Goal: Transaction & Acquisition: Book appointment/travel/reservation

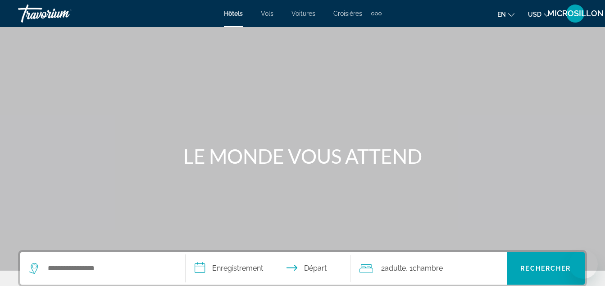
click at [537, 8] on button "USD USD ($) MXN (Mex$) CAD (Can$) GBP (£) EUR (€) AUD (A$) NZD (NZ$) CNY (CN¥)" at bounding box center [539, 14] width 22 height 13
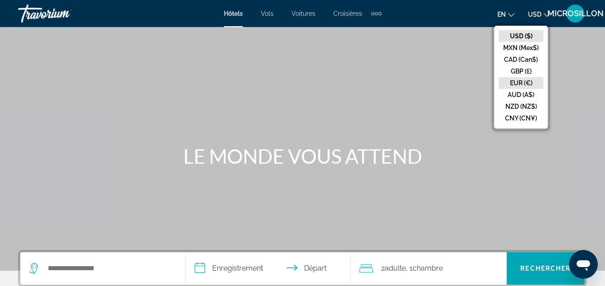
click at [525, 81] on button "EUR (€)" at bounding box center [521, 83] width 45 height 12
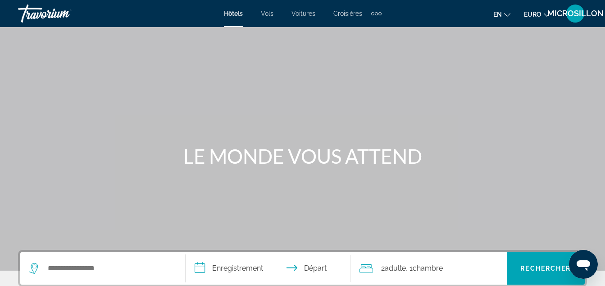
scroll to position [118, 0]
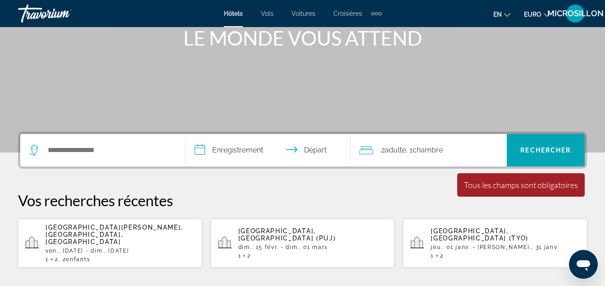
click at [406, 148] on span "Adulte" at bounding box center [395, 150] width 21 height 9
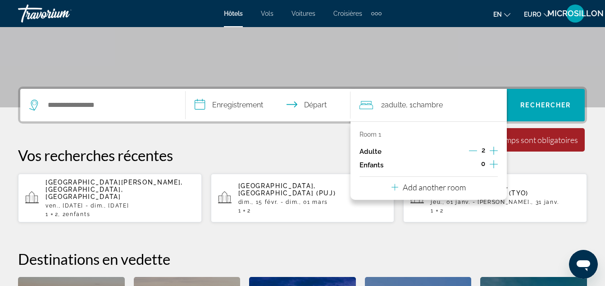
scroll to position [220, 0]
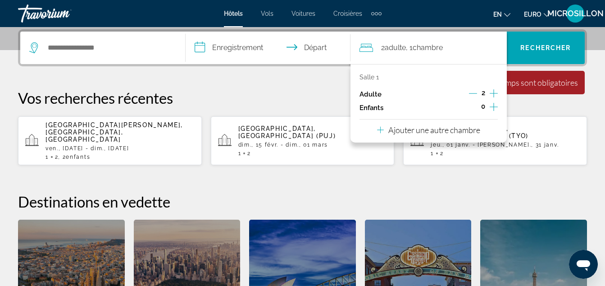
click at [493, 108] on icon "Augmenter les enfants" at bounding box center [494, 106] width 8 height 11
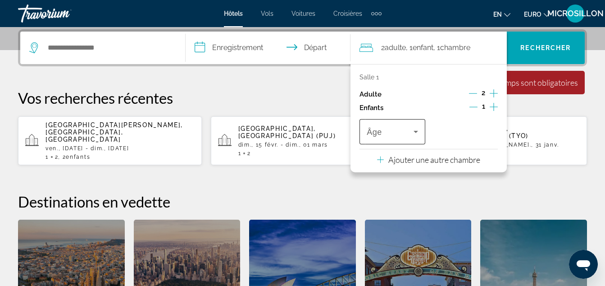
click at [396, 132] on span "Voyageurs : 2 adultes, 1 enfant" at bounding box center [390, 131] width 47 height 11
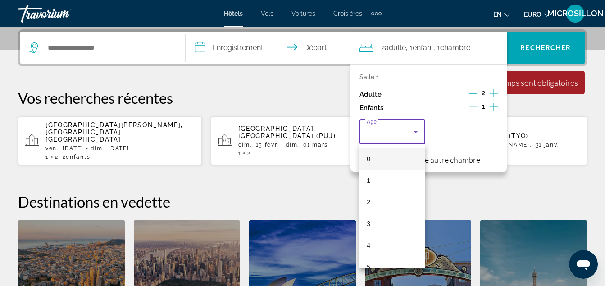
click at [388, 159] on mat-option "0" at bounding box center [393, 159] width 66 height 22
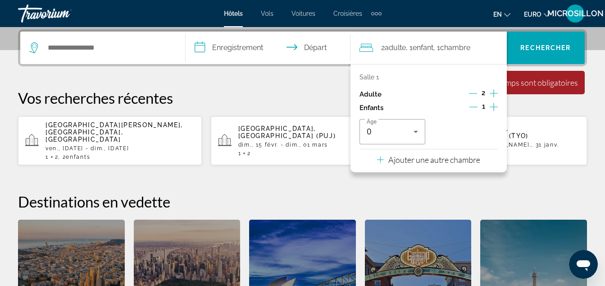
click at [375, 157] on div "Salle 1 Adulte 2 Enfants 1 Âge 0 Ajouter une autre chambre" at bounding box center [429, 118] width 156 height 108
click at [115, 37] on div "Widget de recherche" at bounding box center [102, 48] width 147 height 32
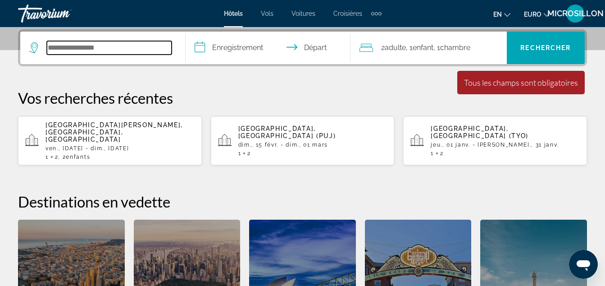
click at [99, 44] on input "Rechercher une destination hôtelière" at bounding box center [109, 48] width 125 height 14
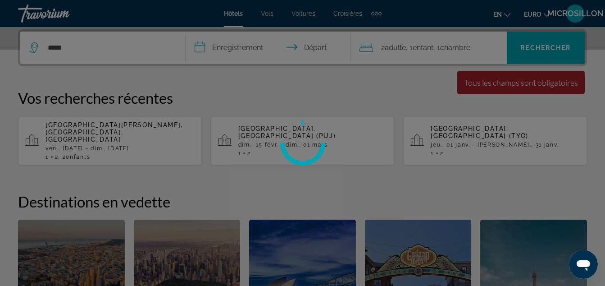
click at [99, 44] on div at bounding box center [302, 143] width 605 height 286
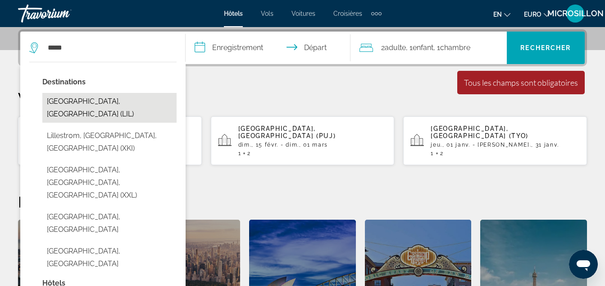
click at [94, 98] on button "[GEOGRAPHIC_DATA], [GEOGRAPHIC_DATA] (LIL)" at bounding box center [109, 108] width 134 height 30
type input "**********"
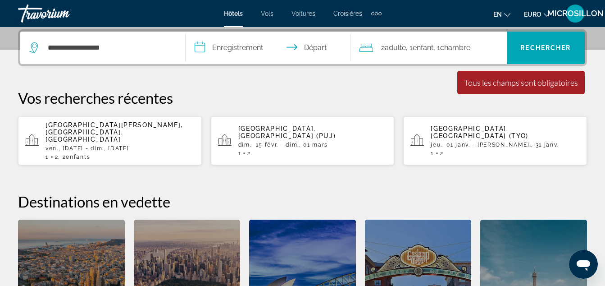
click at [246, 50] on input "**********" at bounding box center [270, 49] width 169 height 35
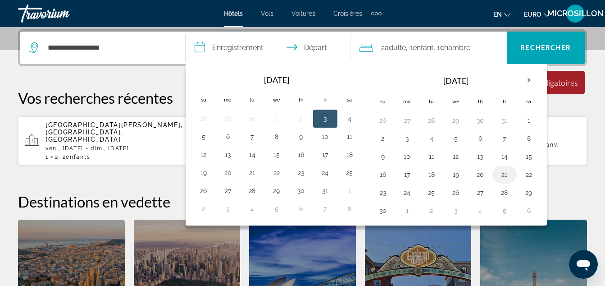
click at [509, 173] on button "21" at bounding box center [504, 174] width 14 height 13
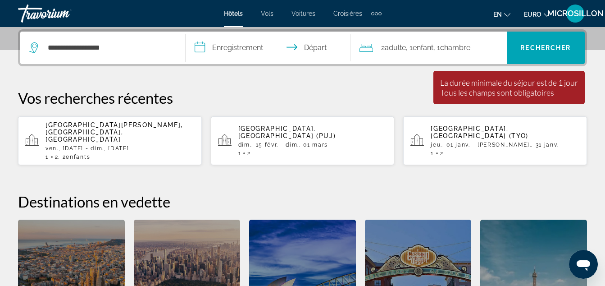
click at [280, 53] on input "**********" at bounding box center [270, 49] width 169 height 35
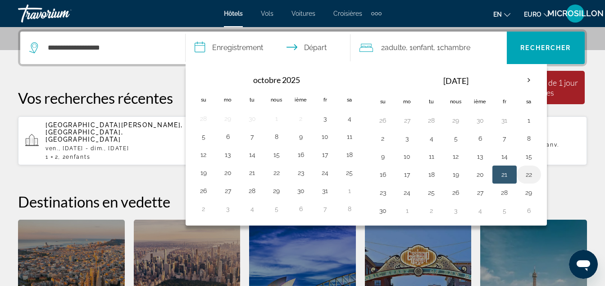
click at [524, 172] on button "22" at bounding box center [529, 174] width 14 height 13
click at [504, 174] on button "21" at bounding box center [504, 174] width 14 height 13
type input "**********"
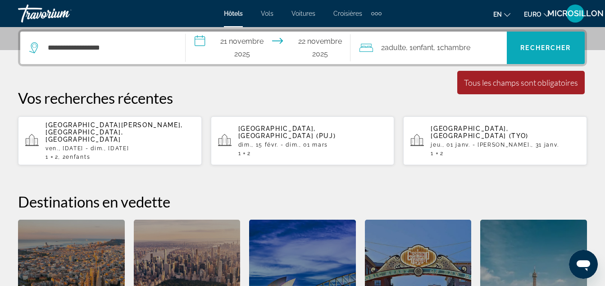
click at [547, 49] on span "Rechercher" at bounding box center [545, 47] width 50 height 7
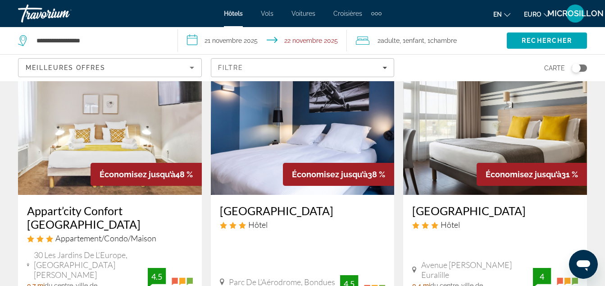
scroll to position [59, 0]
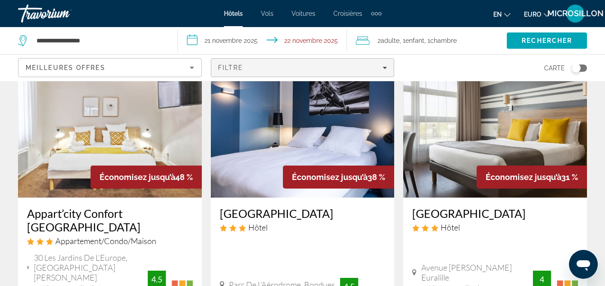
click at [333, 71] on div "Filtre" at bounding box center [302, 67] width 169 height 7
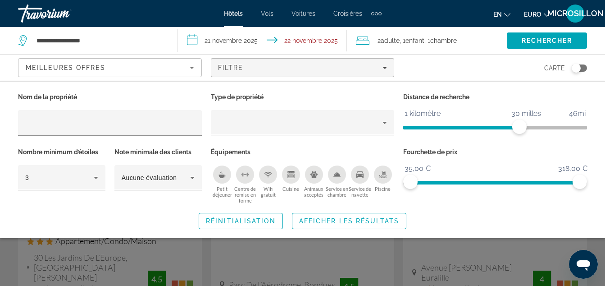
click at [223, 176] on icon "Petit déjeuner" at bounding box center [222, 176] width 7 height 4
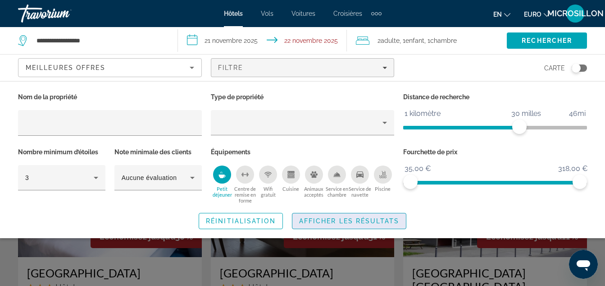
click at [318, 219] on span "Afficher les résultats" at bounding box center [349, 220] width 100 height 7
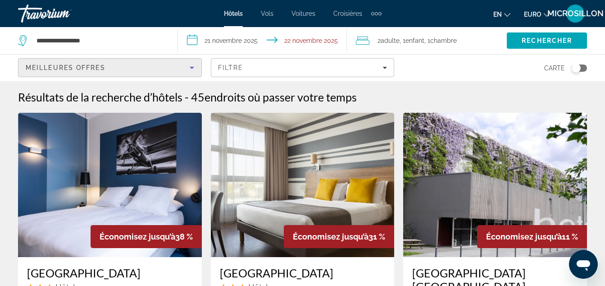
click at [184, 70] on div "Meilleures offres" at bounding box center [108, 67] width 164 height 11
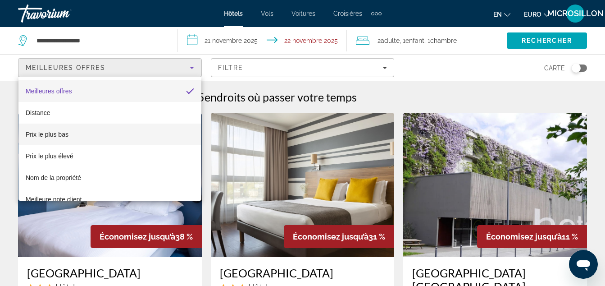
click at [132, 132] on mat-option "Prix le plus bas" at bounding box center [109, 134] width 183 height 22
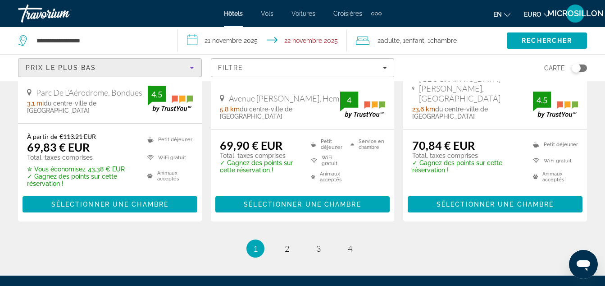
scroll to position [1361, 0]
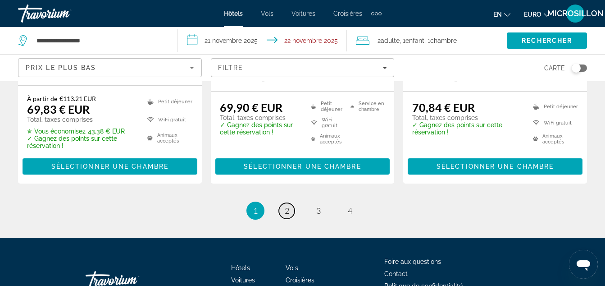
click at [290, 203] on link "page 2" at bounding box center [287, 211] width 16 height 16
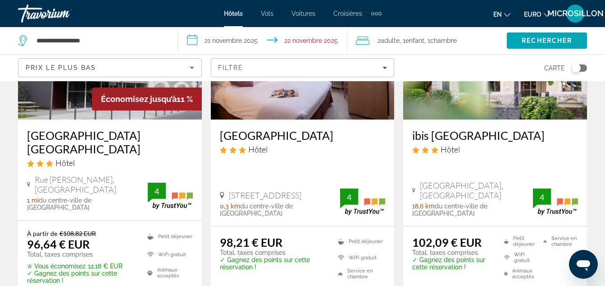
scroll to position [1405, 0]
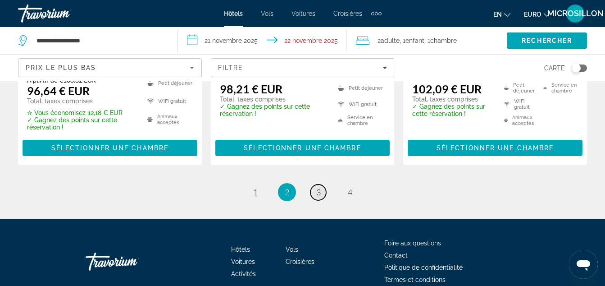
click at [320, 187] on span "3" at bounding box center [318, 192] width 5 height 10
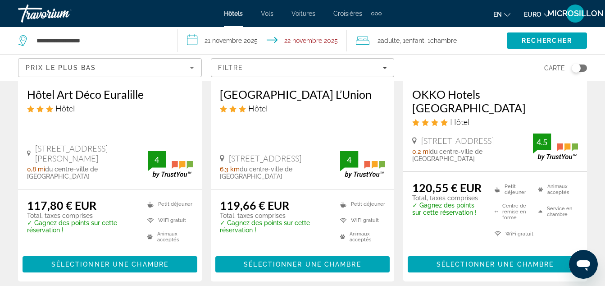
scroll to position [1377, 0]
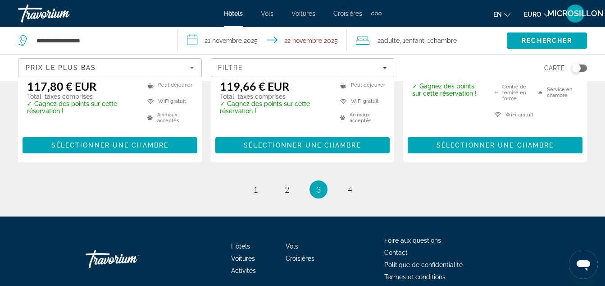
click at [147, 64] on div "Prix le plus bas" at bounding box center [108, 67] width 164 height 11
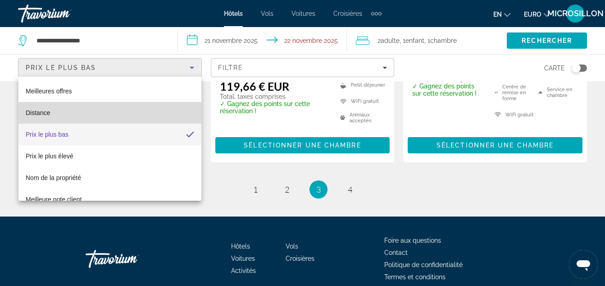
click at [146, 109] on mat-option "Distance" at bounding box center [109, 113] width 183 height 22
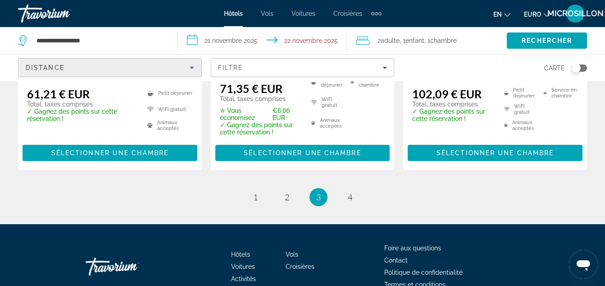
scroll to position [1391, 0]
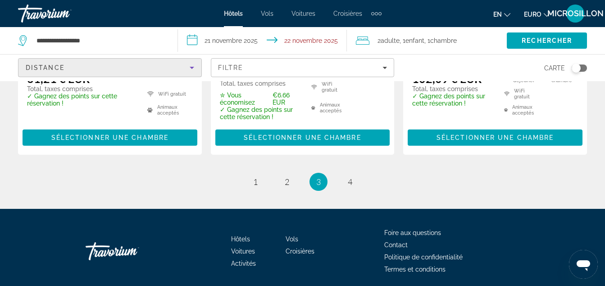
click at [187, 68] on icon "Trier par" at bounding box center [192, 67] width 11 height 11
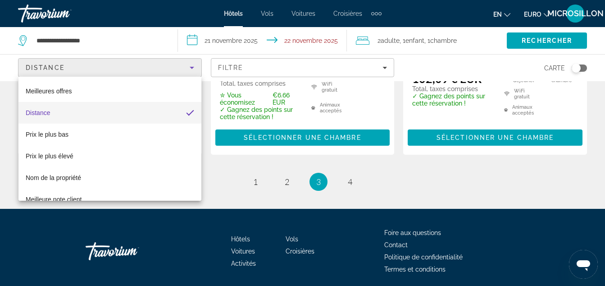
click at [164, 43] on div at bounding box center [302, 143] width 605 height 286
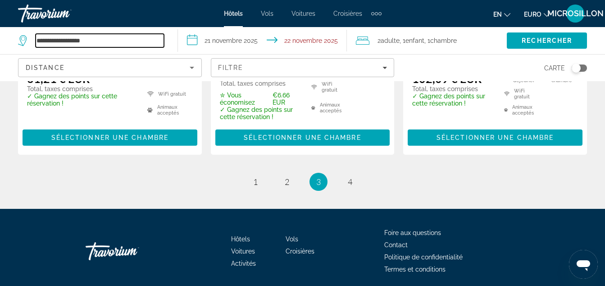
click at [164, 43] on input "**********" at bounding box center [100, 41] width 128 height 14
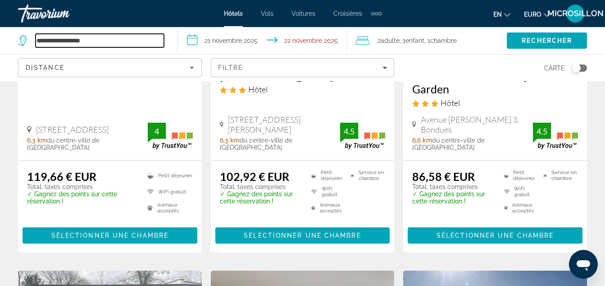
scroll to position [171, 0]
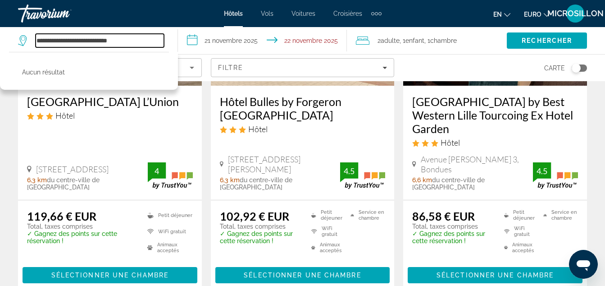
drag, startPoint x: 86, startPoint y: 43, endPoint x: 25, endPoint y: 34, distance: 61.9
click at [25, 34] on div "**********" at bounding box center [91, 41] width 146 height 14
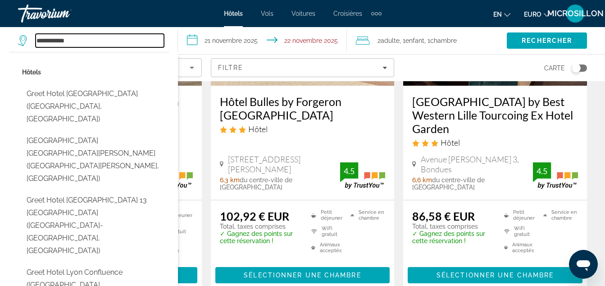
click at [82, 41] on input "**********" at bounding box center [100, 41] width 128 height 14
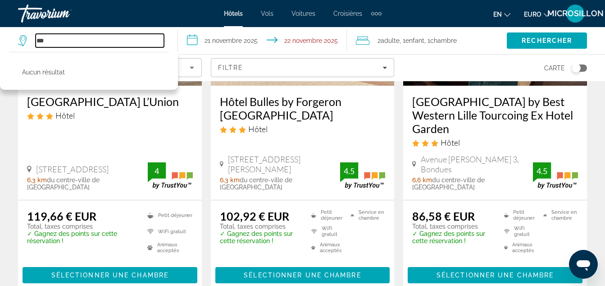
type input "*"
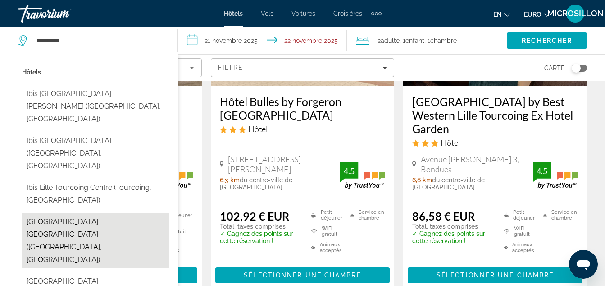
click at [101, 213] on button "[GEOGRAPHIC_DATA] [GEOGRAPHIC_DATA] ([GEOGRAPHIC_DATA], [GEOGRAPHIC_DATA])" at bounding box center [95, 240] width 147 height 55
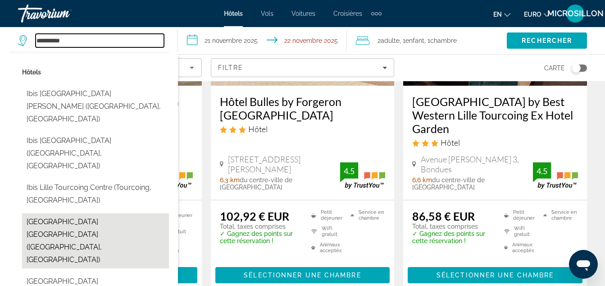
type input "**********"
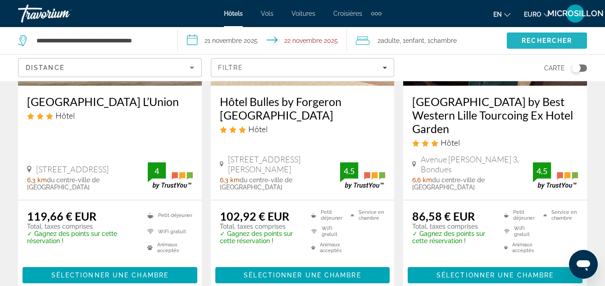
click at [528, 41] on span "Rechercher" at bounding box center [547, 40] width 50 height 7
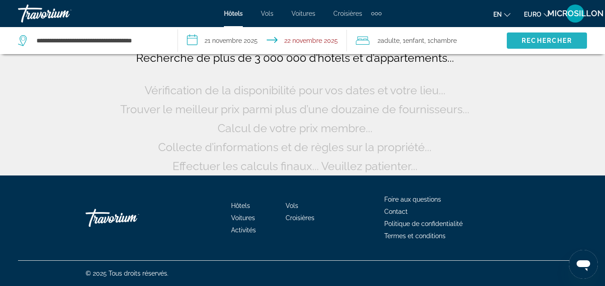
scroll to position [78, 0]
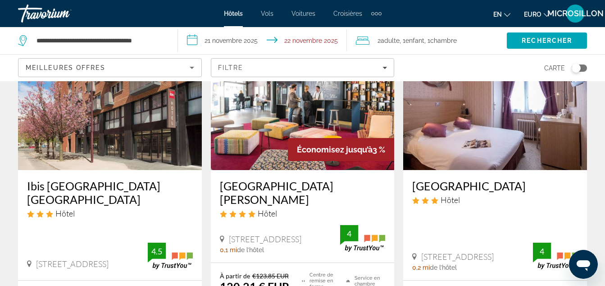
scroll to position [53, 0]
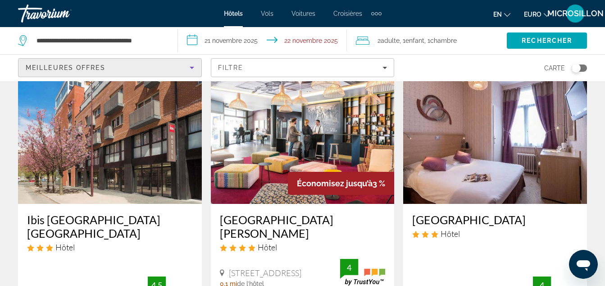
click at [178, 68] on div "Meilleures offres" at bounding box center [108, 67] width 164 height 11
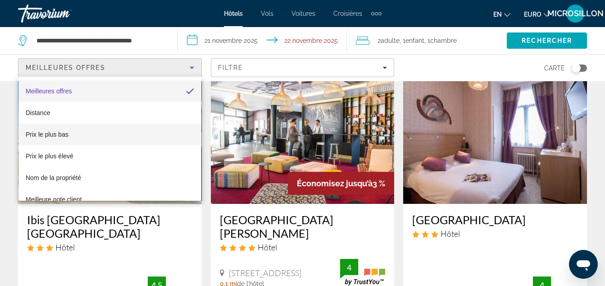
click at [101, 128] on mat-option "Prix le plus bas" at bounding box center [109, 134] width 183 height 22
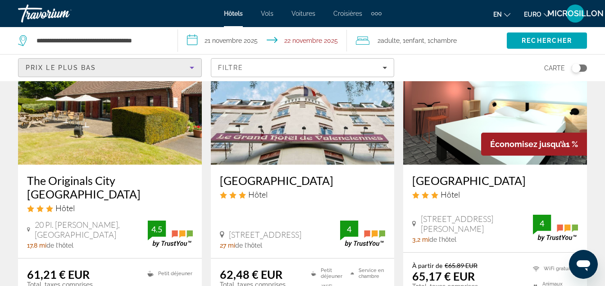
scroll to position [1142, 0]
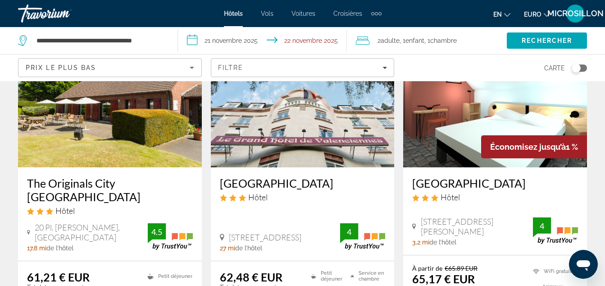
click at [287, 192] on div "Hôtel" at bounding box center [303, 197] width 166 height 10
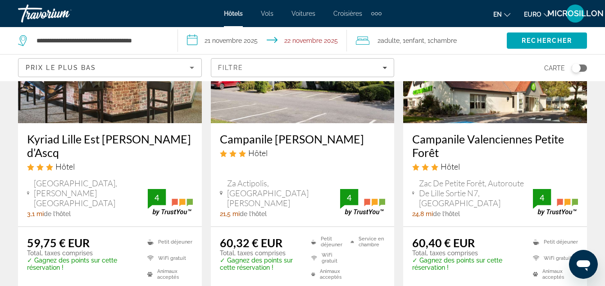
scroll to position [826, 0]
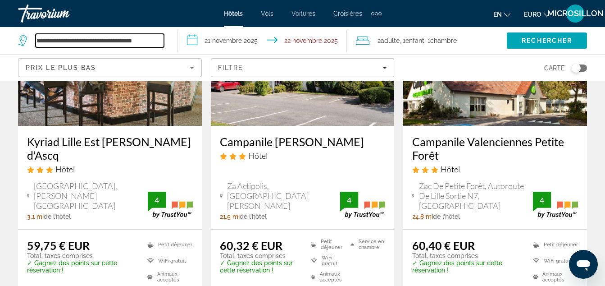
click at [100, 39] on input "**********" at bounding box center [100, 41] width 128 height 14
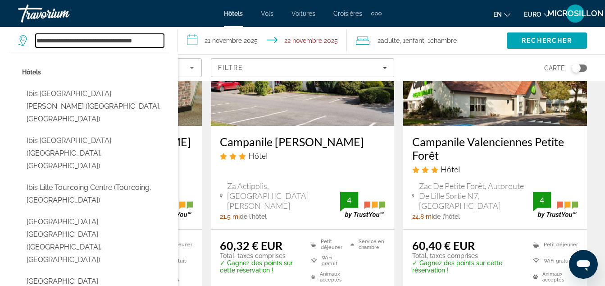
drag, startPoint x: 149, startPoint y: 36, endPoint x: 0, endPoint y: 47, distance: 149.1
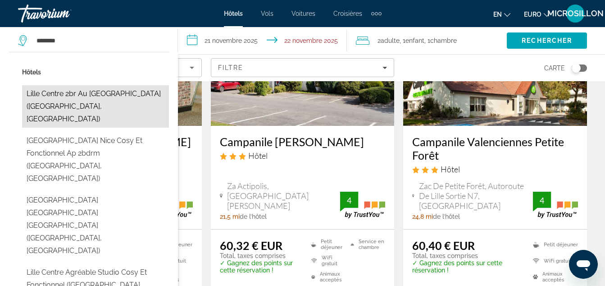
click at [67, 89] on button "Lille Centre 2br au [GEOGRAPHIC_DATA] ([GEOGRAPHIC_DATA], [GEOGRAPHIC_DATA])" at bounding box center [95, 106] width 147 height 42
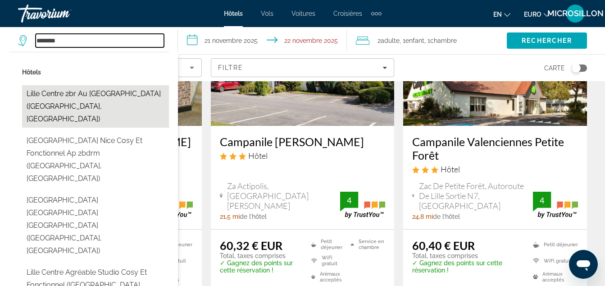
type input "**********"
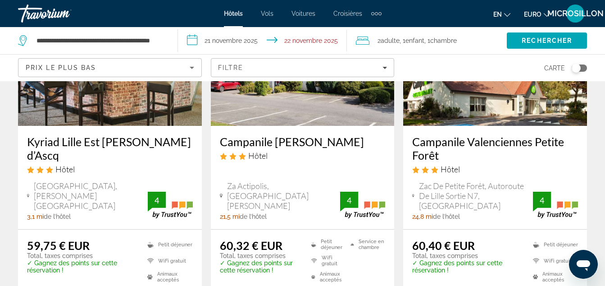
click at [67, 89] on img "Contenu principal" at bounding box center [110, 54] width 184 height 144
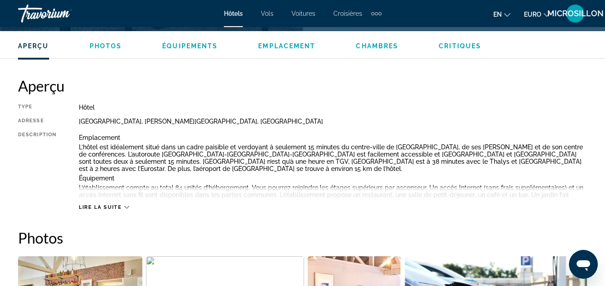
scroll to position [433, 0]
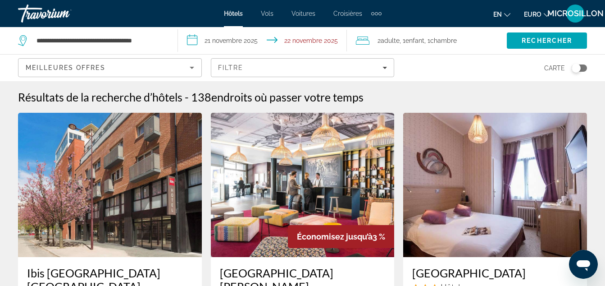
click at [24, 3] on div "Travorium" at bounding box center [63, 13] width 90 height 23
